Goal: Task Accomplishment & Management: Manage account settings

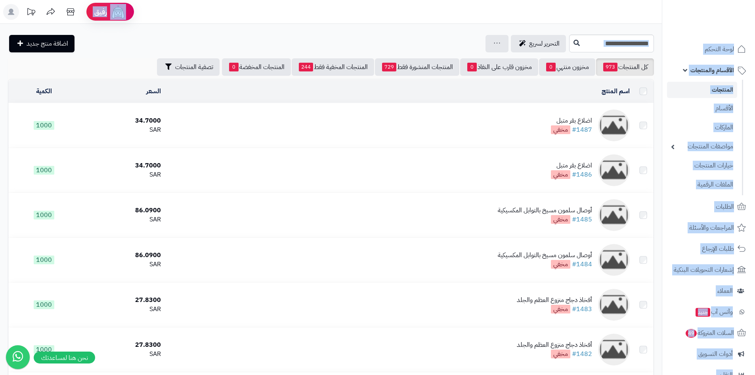
drag, startPoint x: 0, startPoint y: 0, endPoint x: 84, endPoint y: 69, distance: 108.7
click at [82, 69] on div "كل المنتجات 973 مخزون منتهي 0 مخزون قارب على النفاذ 0 المنتجات المنشورة فقط 729…" at bounding box center [331, 66] width 646 height 17
drag, startPoint x: 89, startPoint y: 69, endPoint x: 331, endPoint y: 19, distance: 247.0
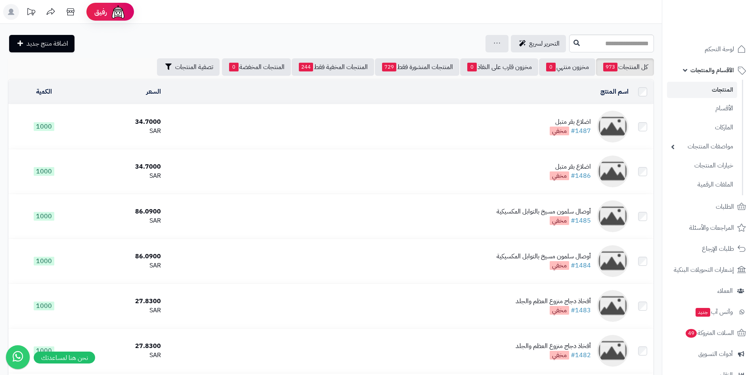
click at [331, 19] on header "رفيق ! الطلبات معالجة مكتمل إرجاع المنتجات العملاء المتواجدون الان 61 عملاء منت…" at bounding box center [377, 12] width 755 height 24
click at [714, 55] on link "لوحة التحكم" at bounding box center [708, 49] width 83 height 19
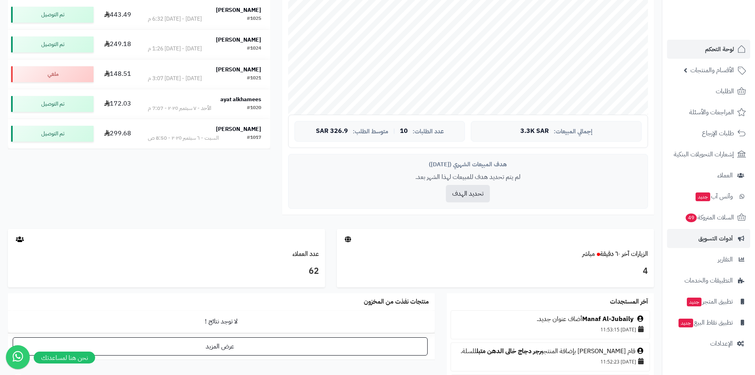
scroll to position [172, 0]
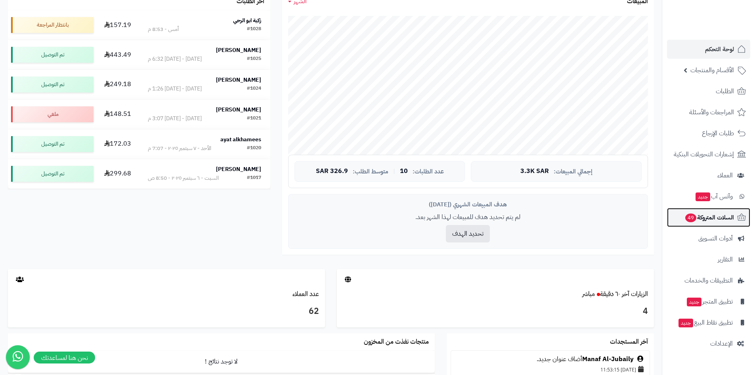
click at [698, 210] on link "السلات المتروكة 49" at bounding box center [708, 217] width 83 height 19
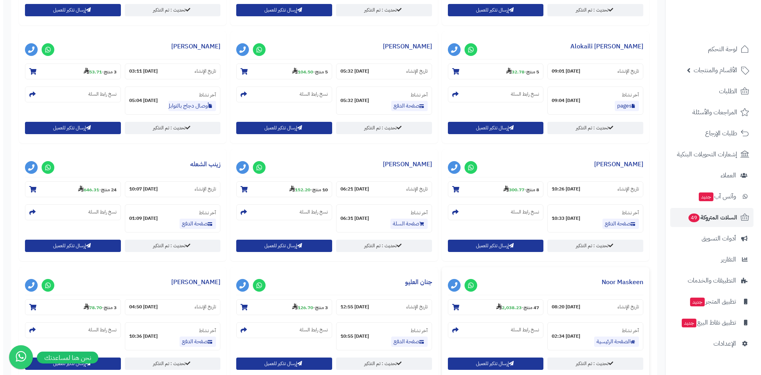
scroll to position [436, 0]
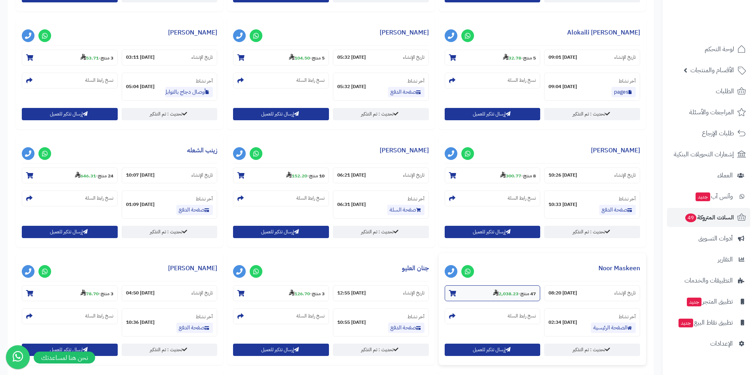
click at [493, 293] on icon at bounding box center [496, 292] width 6 height 6
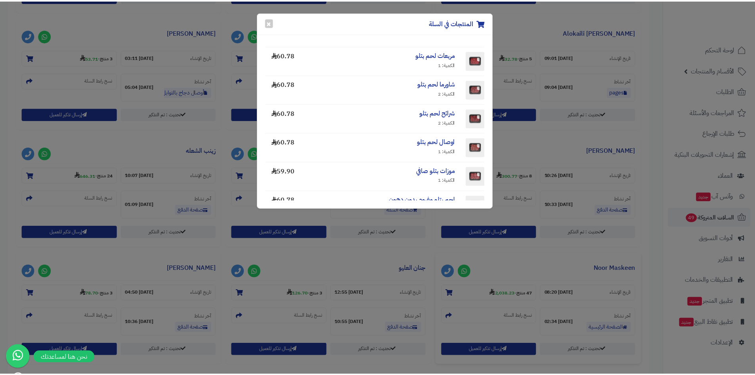
scroll to position [0, 0]
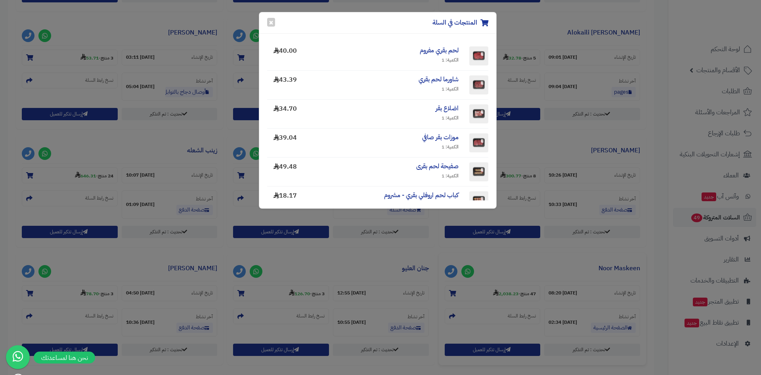
click at [276, 23] on div "المنتجات في السلة ×" at bounding box center [377, 22] width 237 height 21
click at [269, 23] on button "×" at bounding box center [271, 21] width 8 height 9
